Goal: Task Accomplishment & Management: Use online tool/utility

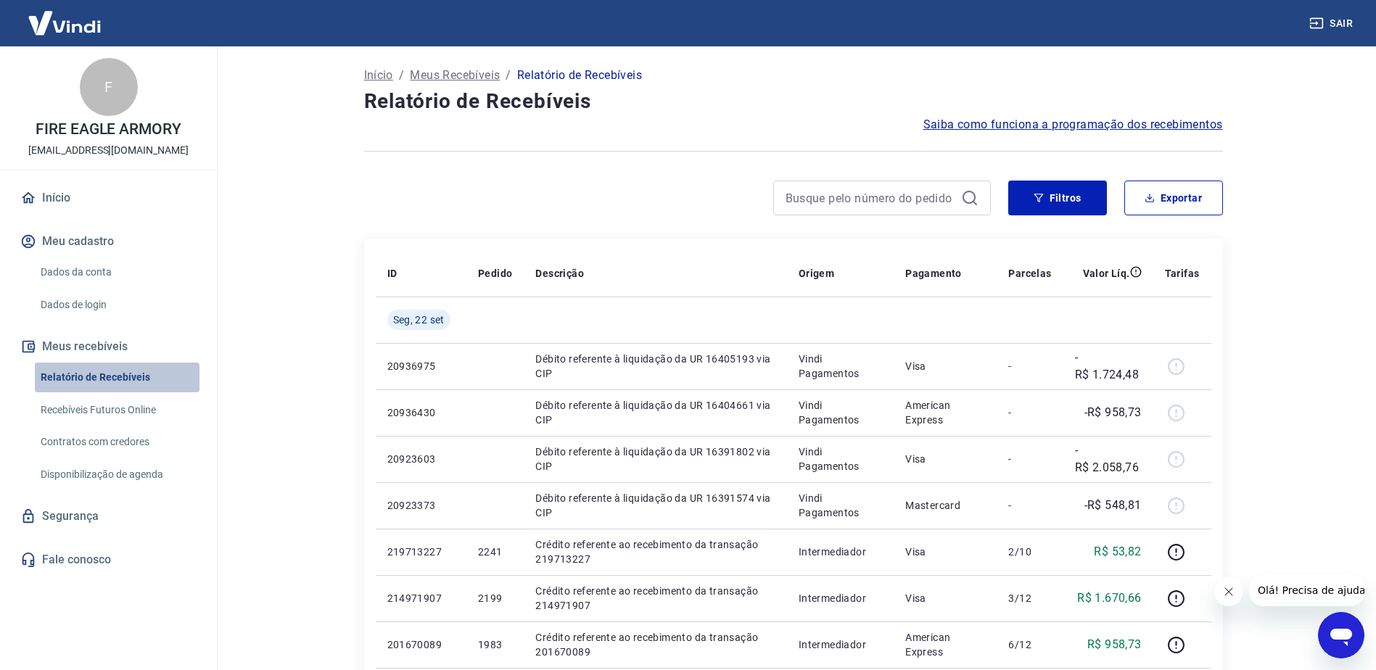
drag, startPoint x: 0, startPoint y: 0, endPoint x: 126, endPoint y: 373, distance: 394.2
click at [126, 373] on link "Relatório de Recebíveis" at bounding box center [117, 378] width 165 height 30
click at [1063, 199] on button "Filtros" at bounding box center [1057, 198] width 99 height 35
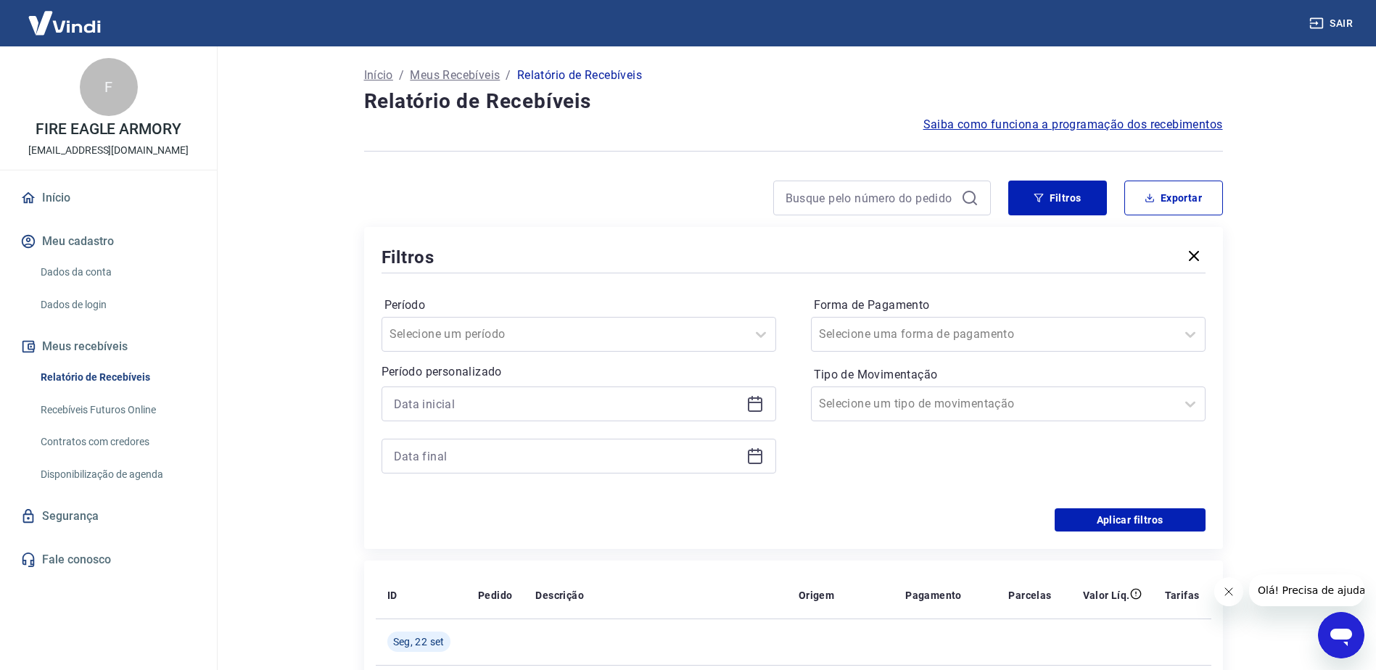
click at [749, 403] on icon at bounding box center [754, 403] width 17 height 17
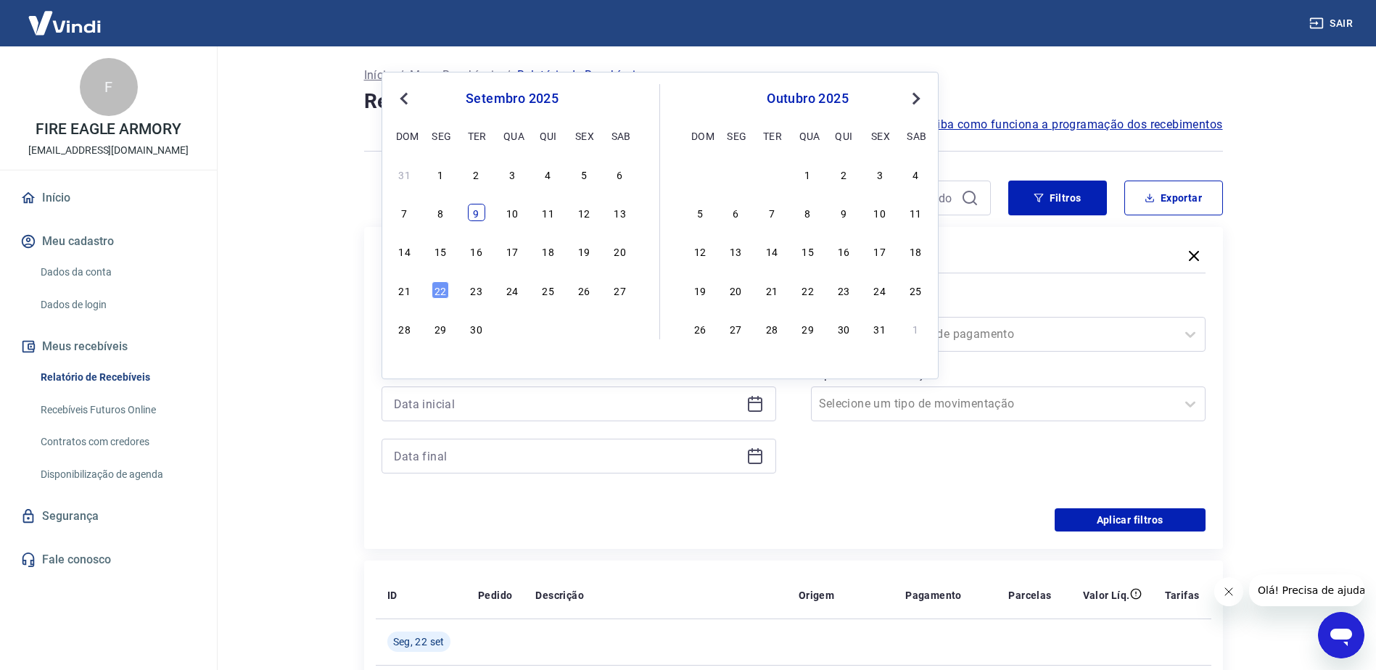
click at [478, 213] on div "9" at bounding box center [476, 212] width 17 height 17
type input "09/09/2025"
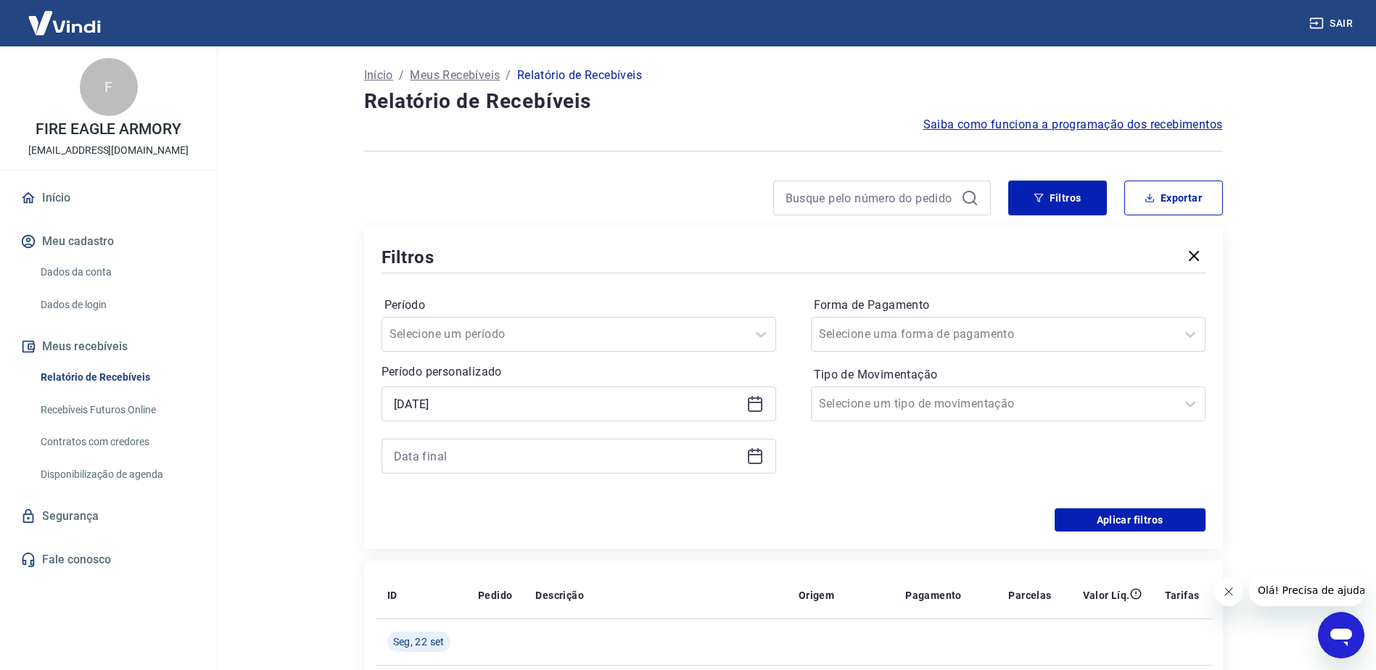
click at [758, 453] on icon at bounding box center [754, 455] width 17 height 17
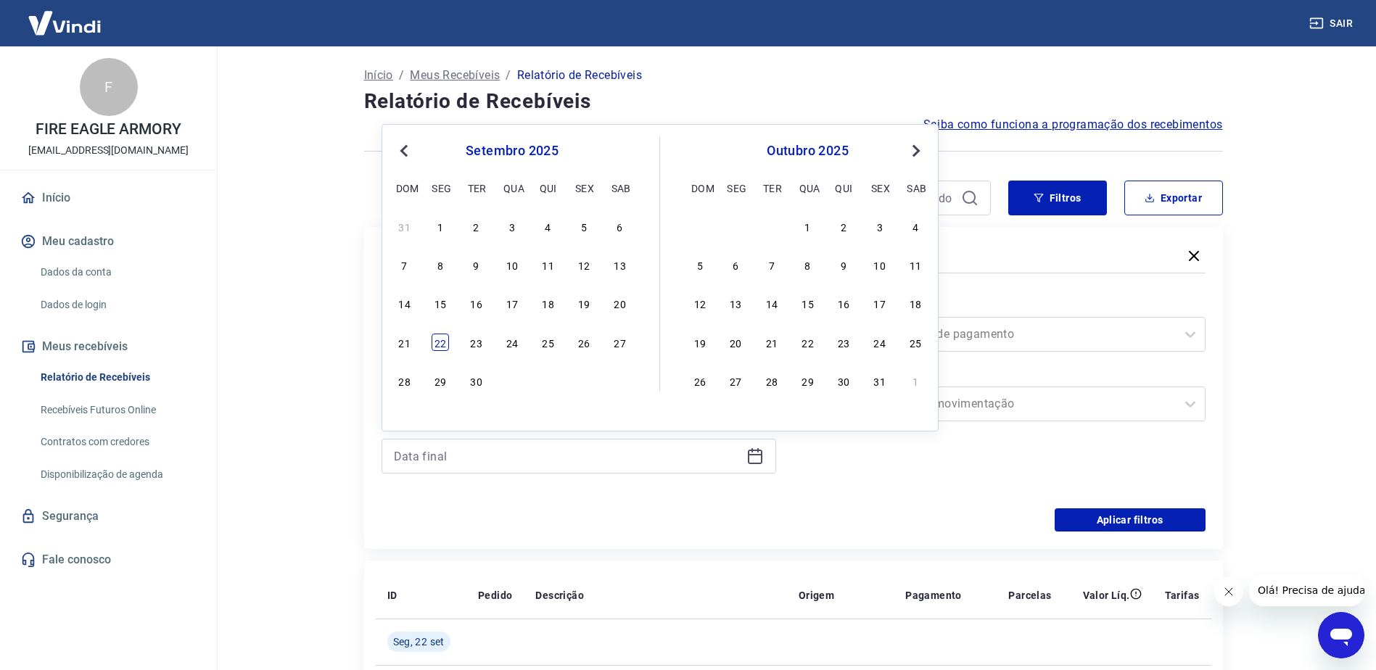
click at [442, 342] on div "22" at bounding box center [439, 342] width 17 height 17
type input "22/09/2025"
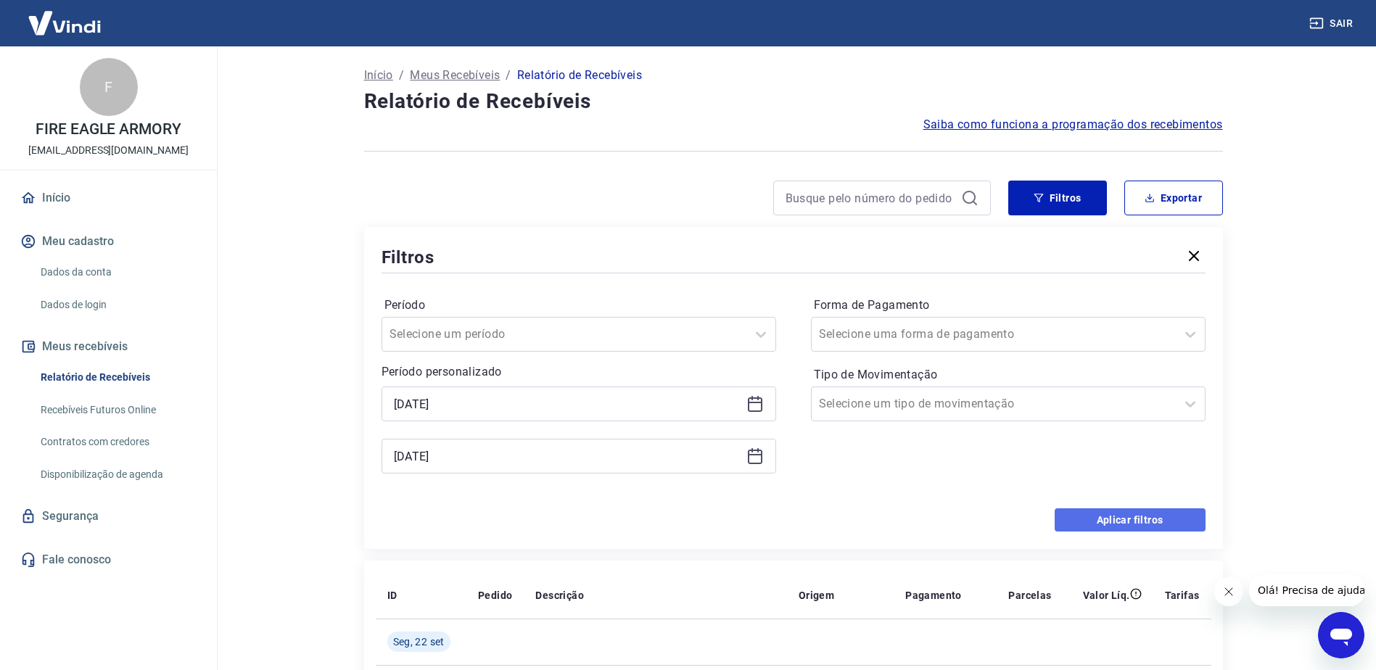
click at [1073, 517] on button "Aplicar filtros" at bounding box center [1129, 519] width 151 height 23
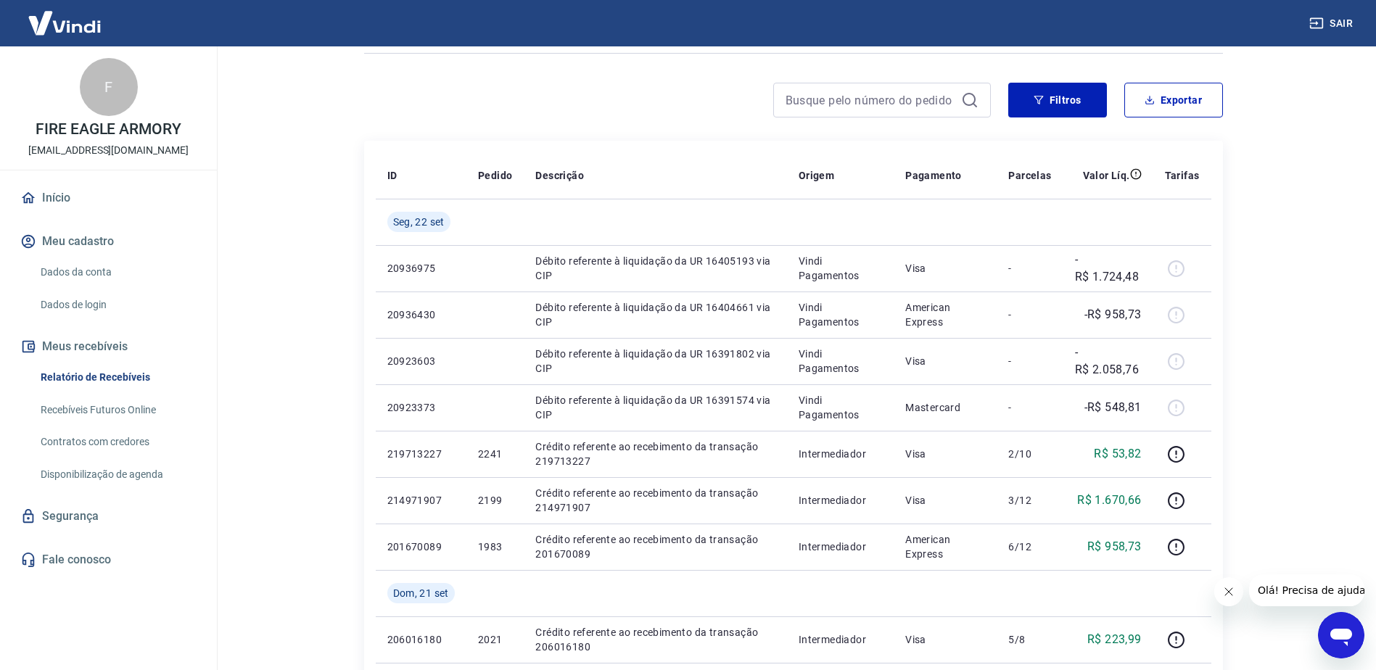
scroll to position [92, 0]
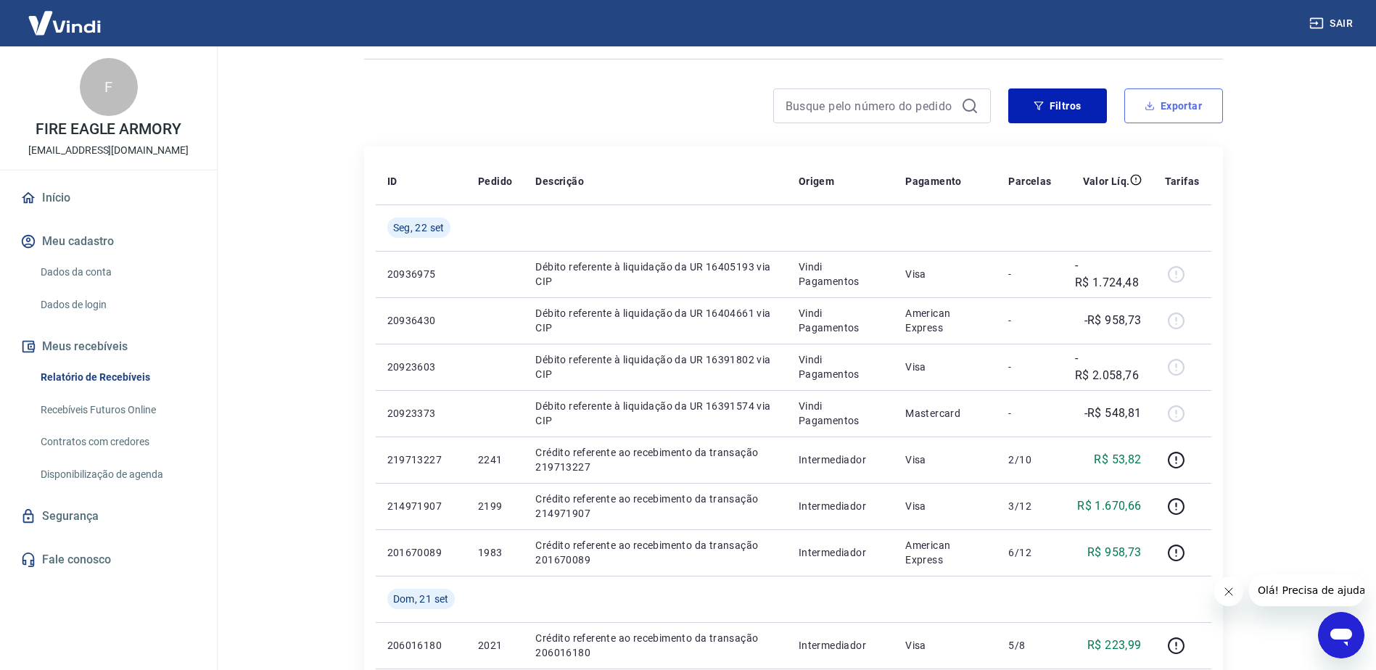
click at [1165, 96] on button "Exportar" at bounding box center [1173, 105] width 99 height 35
type input "09/09/2025"
type input "22/09/2025"
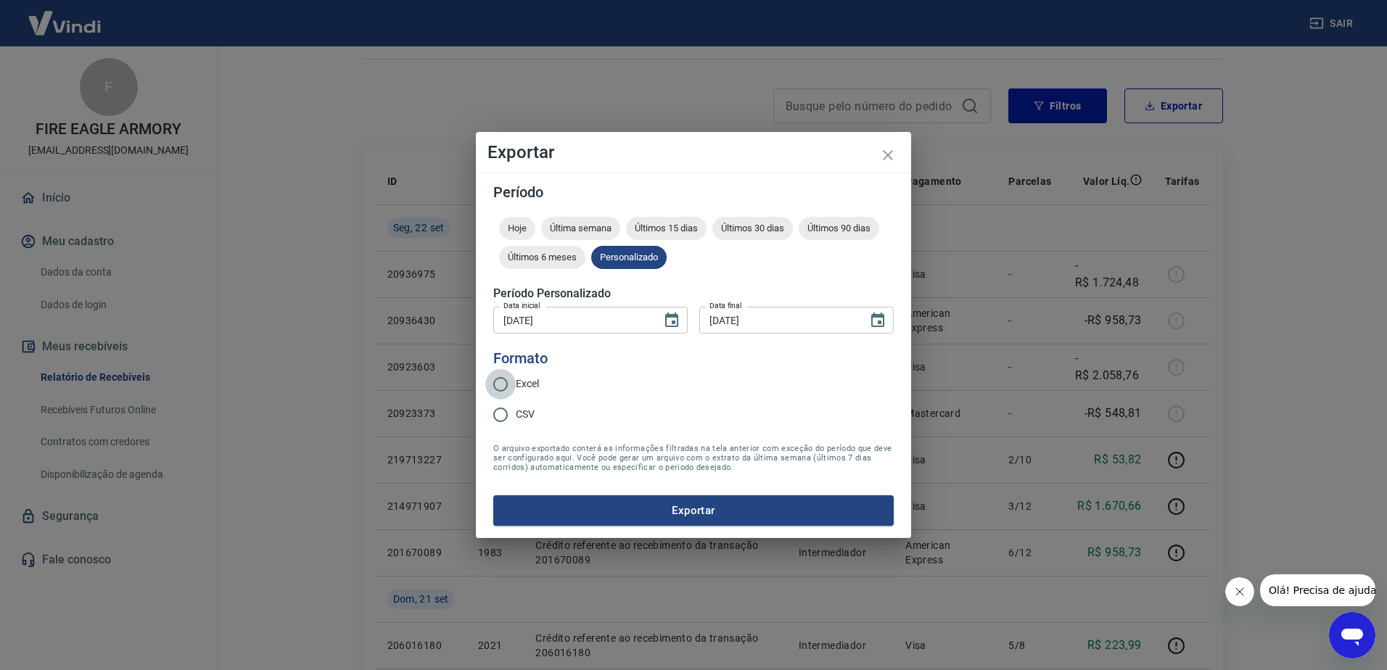
click at [497, 387] on input "Excel" at bounding box center [500, 384] width 30 height 30
radio input "true"
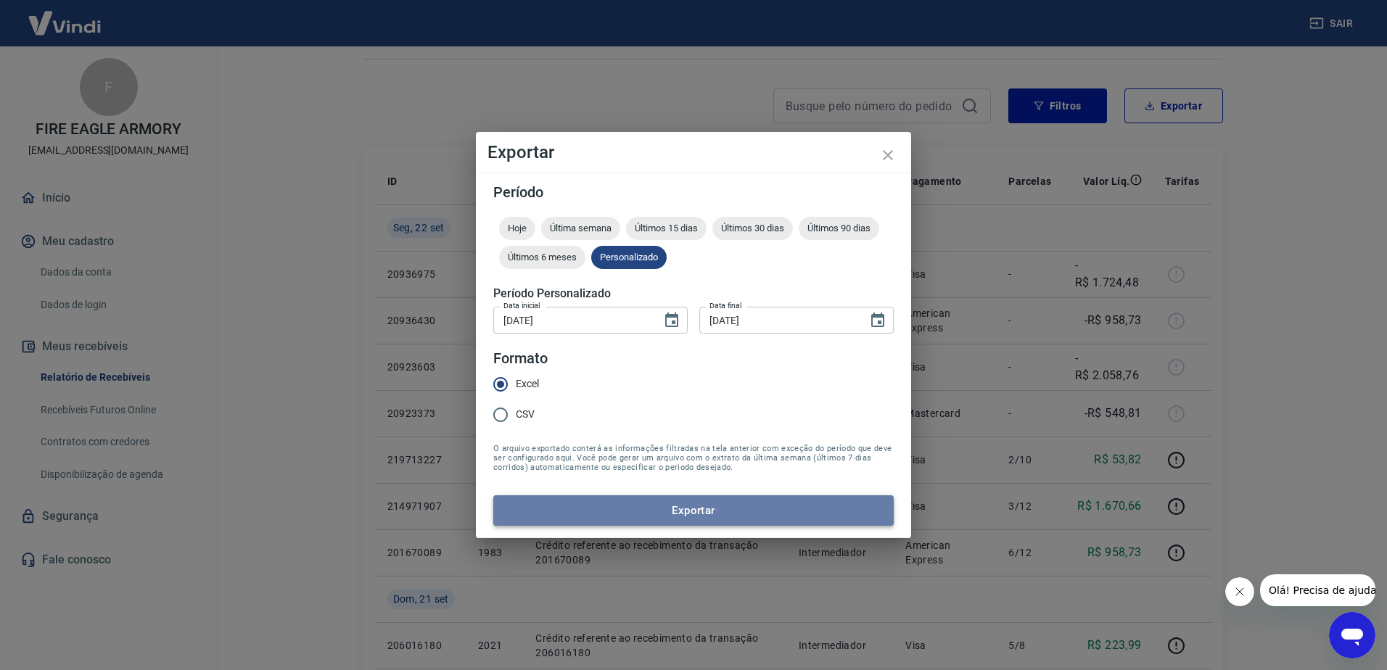
click at [650, 519] on button "Exportar" at bounding box center [693, 510] width 400 height 30
